Goal: Find specific page/section: Find specific page/section

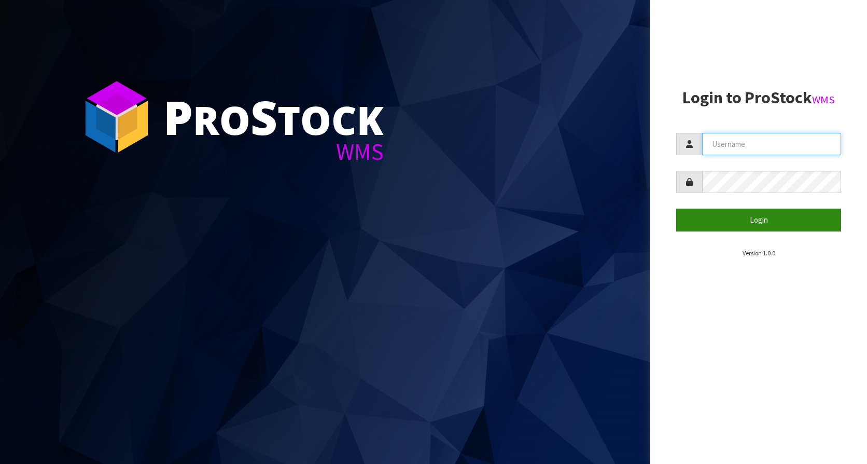
type input "KitchenAid"
click at [739, 219] on button "Login" at bounding box center [758, 219] width 165 height 22
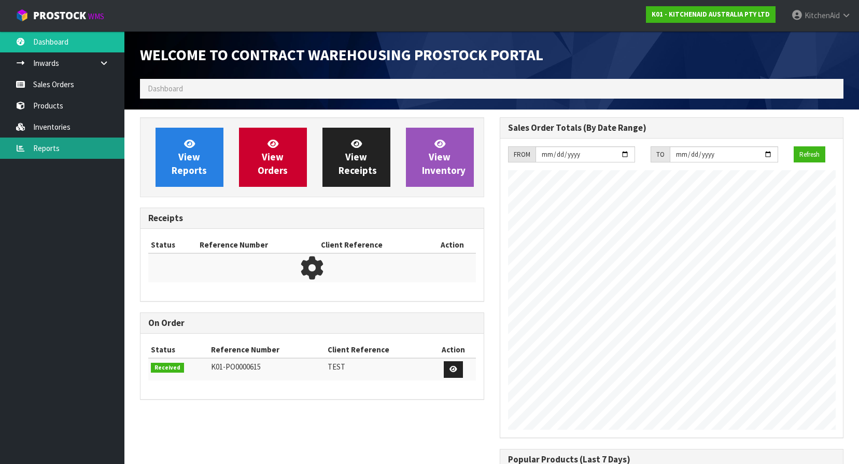
scroll to position [437, 359]
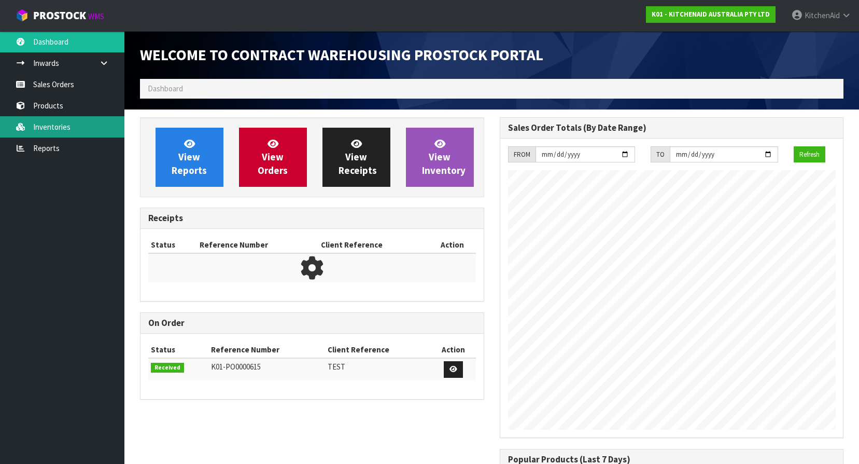
click at [93, 127] on link "Inventories" at bounding box center [62, 126] width 124 height 21
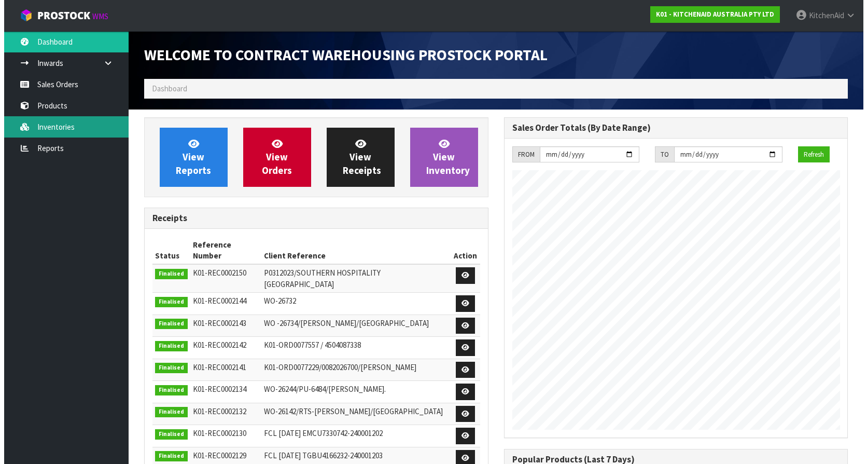
scroll to position [575, 359]
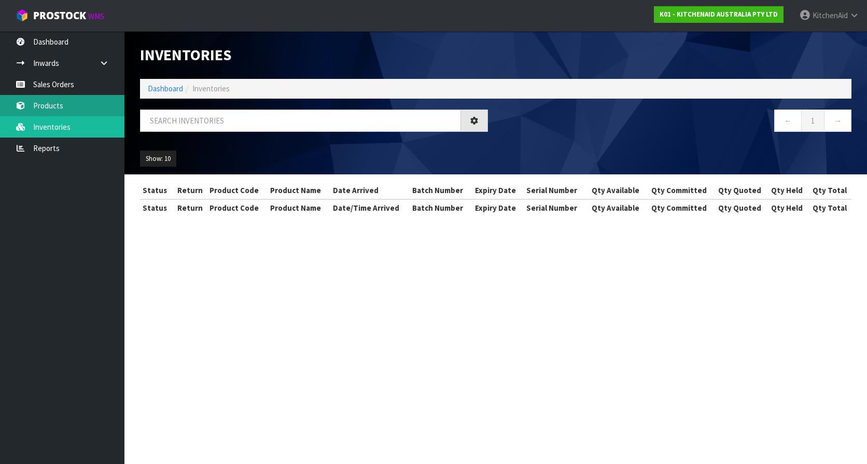
click at [77, 108] on link "Products" at bounding box center [62, 105] width 124 height 21
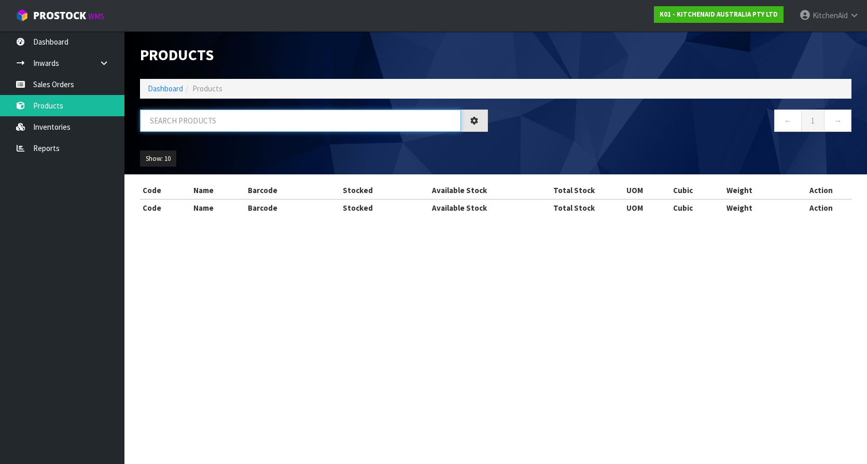
click at [227, 124] on input "text" at bounding box center [300, 120] width 321 height 22
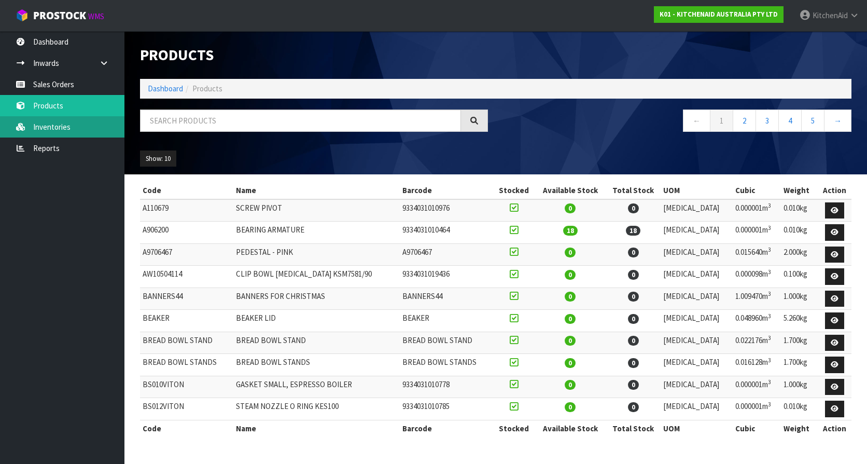
click at [29, 131] on link "Inventories" at bounding box center [62, 126] width 124 height 21
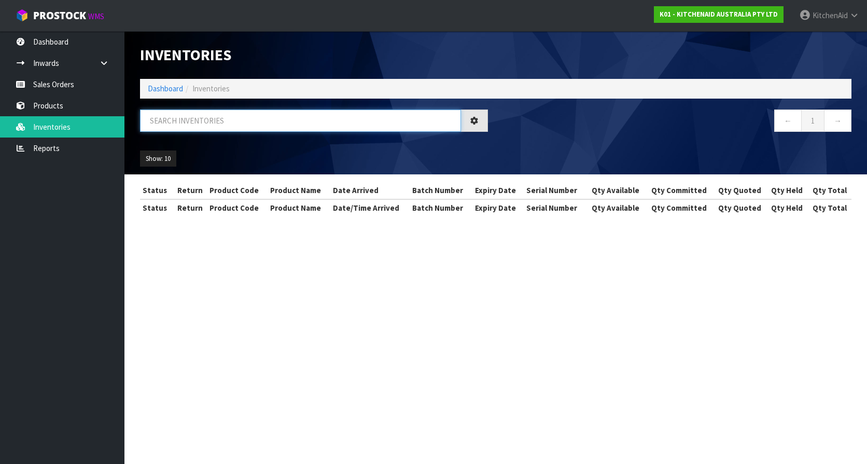
drag, startPoint x: 208, startPoint y: 128, endPoint x: 229, endPoint y: 118, distance: 22.7
click at [230, 116] on input "text" at bounding box center [300, 120] width 321 height 22
paste input "W11575000"
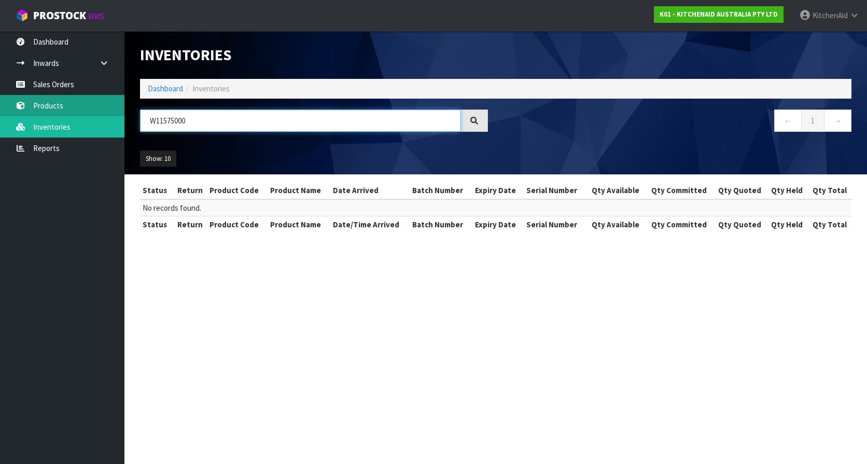
type input "W11575000"
click at [69, 108] on link "Products" at bounding box center [62, 105] width 124 height 21
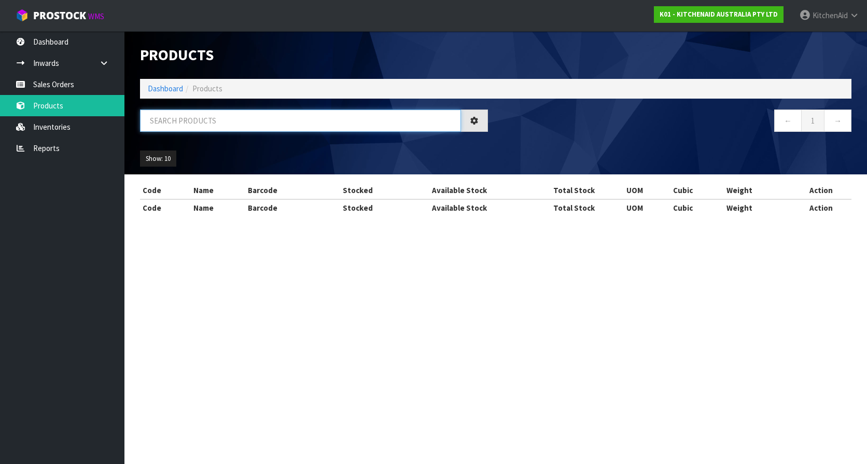
click at [203, 120] on input "text" at bounding box center [300, 120] width 321 height 22
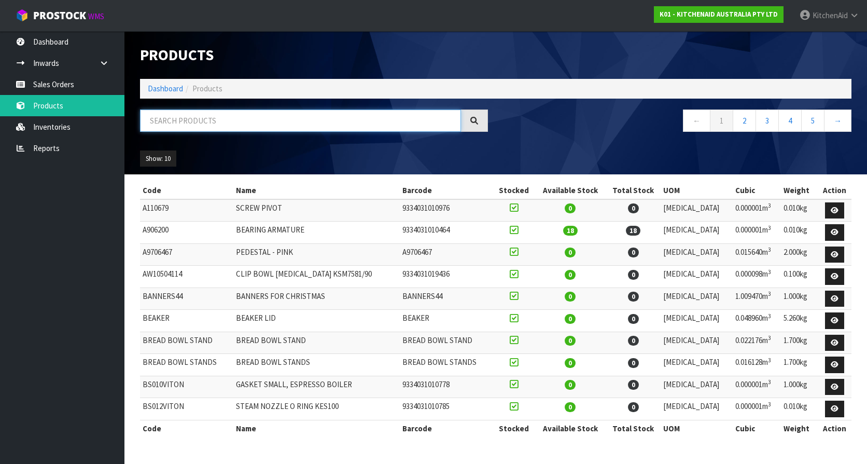
paste input "W11575000"
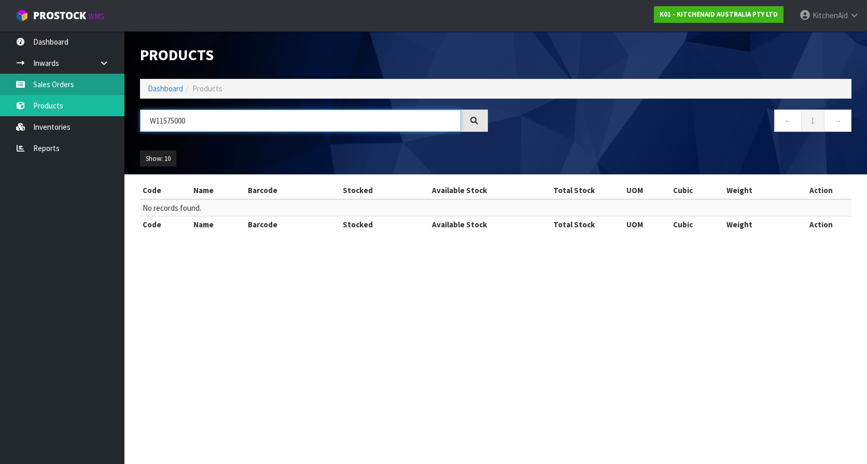
type input "W11575000"
click at [74, 90] on link "Sales Orders" at bounding box center [62, 84] width 124 height 21
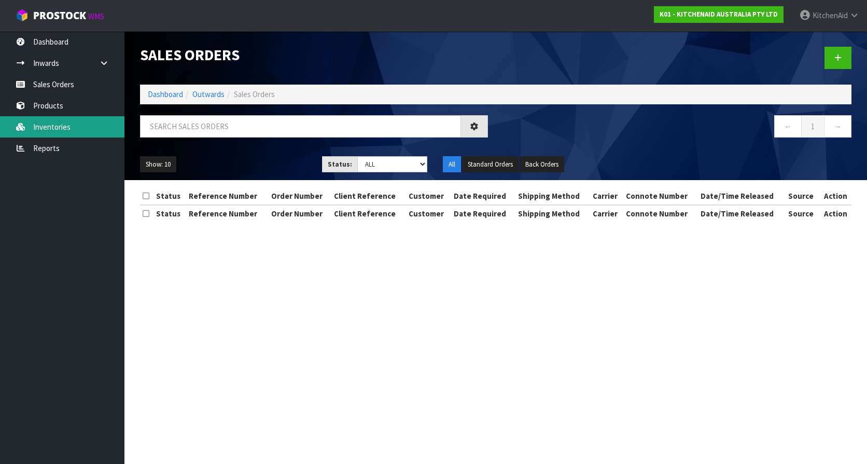
click at [64, 136] on link "Inventories" at bounding box center [62, 126] width 124 height 21
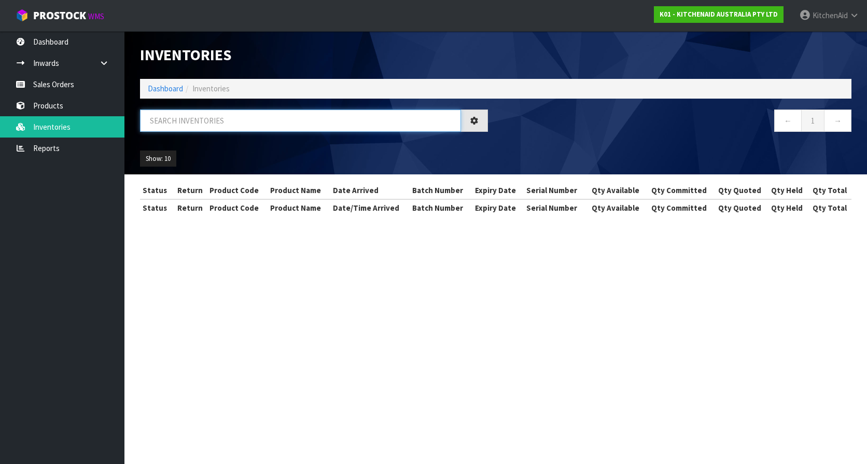
click at [208, 127] on input "text" at bounding box center [300, 120] width 321 height 22
paste input "W11575000"
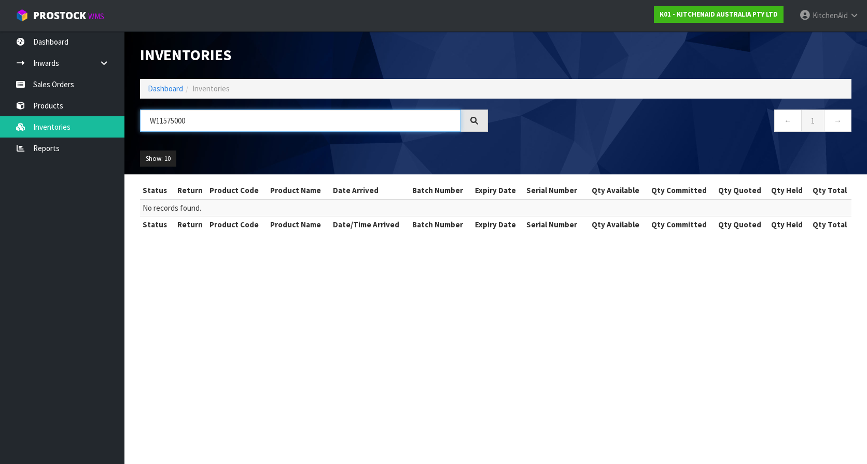
type input "W11575000"
click at [76, 105] on link "Products" at bounding box center [62, 105] width 124 height 21
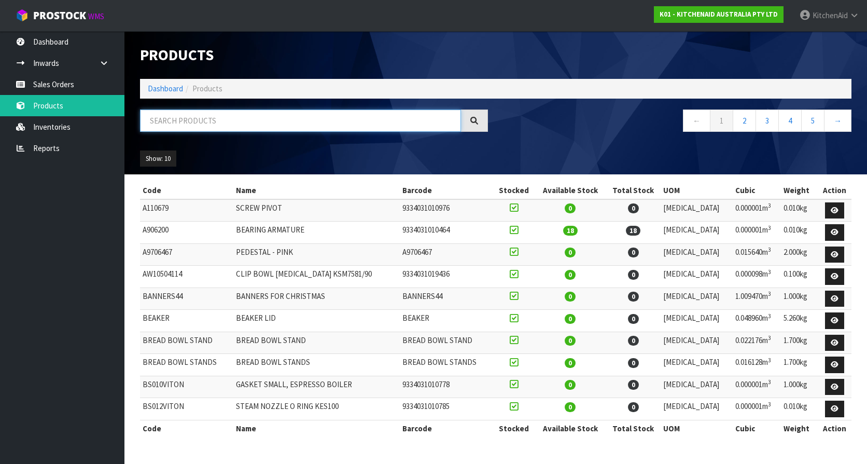
click at [190, 113] on input "text" at bounding box center [300, 120] width 321 height 22
paste input "W11575000"
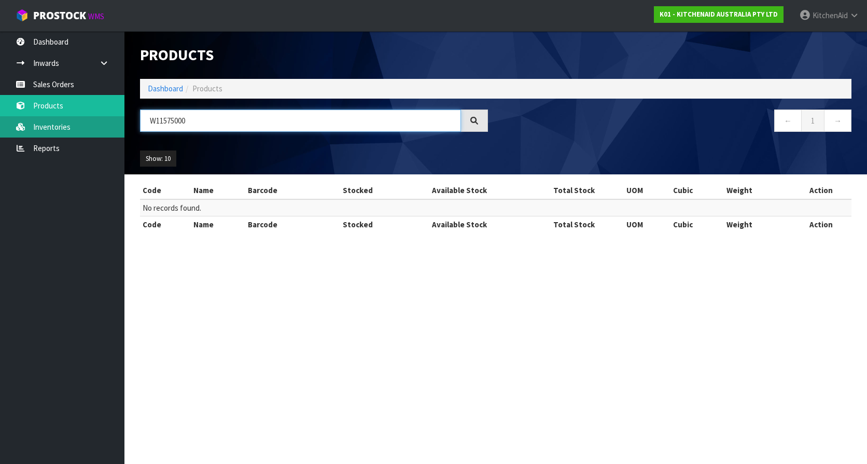
drag, startPoint x: 226, startPoint y: 125, endPoint x: 52, endPoint y: 129, distance: 173.8
click at [52, 129] on body "Toggle navigation ProStock WMS K01 - KITCHENAID AUSTRALIA PTY LTD [GEOGRAPHIC_D…" at bounding box center [433, 232] width 867 height 464
type input "WOOD"
click at [53, 131] on link "Inventories" at bounding box center [62, 126] width 124 height 21
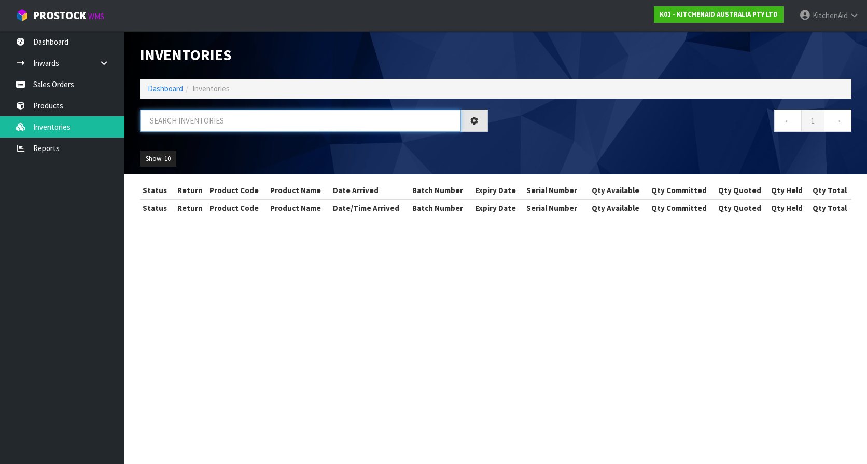
click at [235, 117] on input "text" at bounding box center [300, 120] width 321 height 22
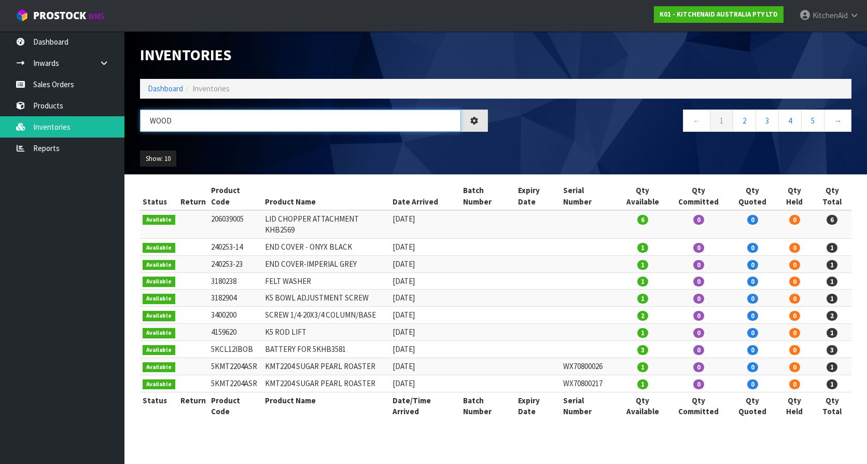
type input "WOOD"
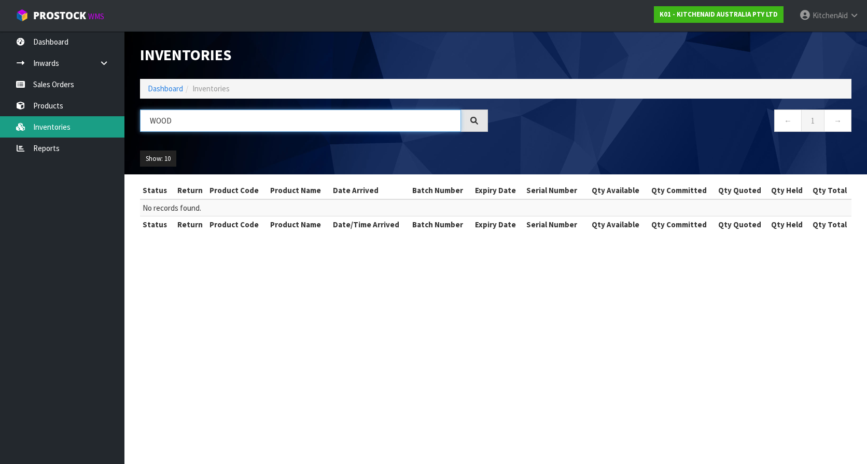
drag, startPoint x: 184, startPoint y: 123, endPoint x: 99, endPoint y: 119, distance: 85.1
click at [99, 119] on body "Toggle navigation ProStock WMS K01 - KITCHENAID AUSTRALIA PTY LTD [GEOGRAPHIC_D…" at bounding box center [433, 232] width 867 height 464
click at [460, 41] on div "Inventories" at bounding box center [314, 55] width 364 height 48
click at [388, 289] on section "Inventories Dashboard Inventories WOOD ← 1 → Show: 10 5 10 25 50 All Show Stock…" at bounding box center [433, 232] width 867 height 464
